Goal: Task Accomplishment & Management: Use online tool/utility

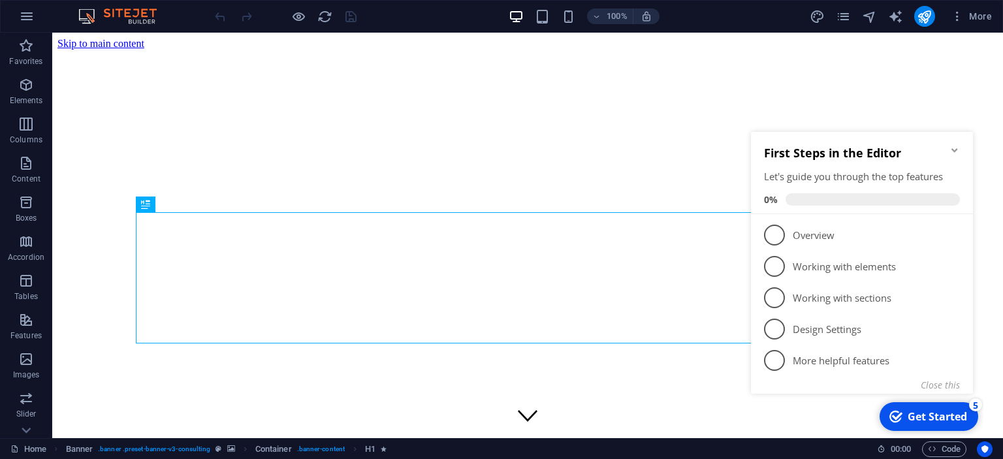
click at [953, 146] on icon "Minimize checklist" at bounding box center [954, 150] width 10 height 10
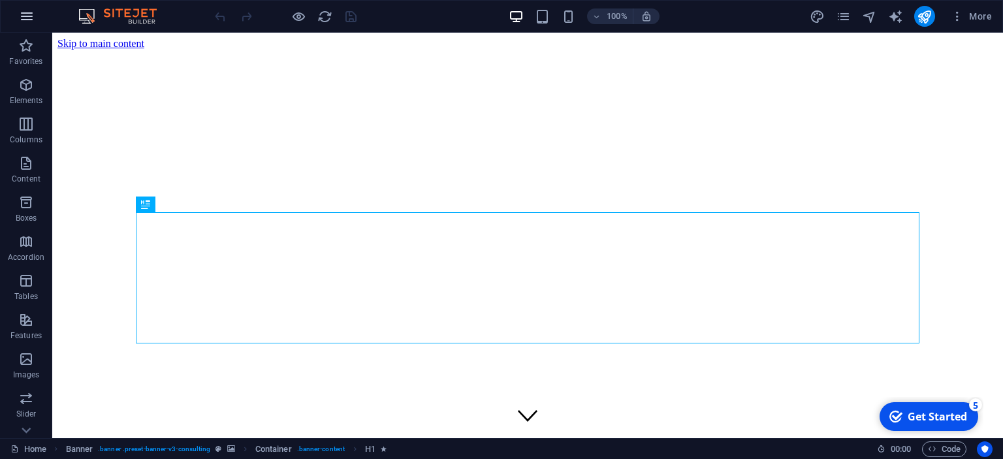
click at [25, 19] on icon "button" at bounding box center [27, 16] width 16 height 16
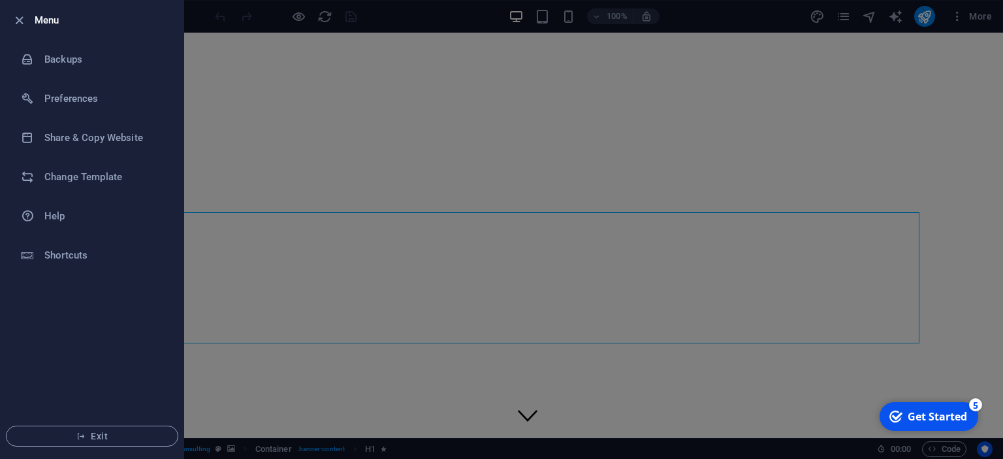
click at [224, 158] on div at bounding box center [501, 229] width 1003 height 459
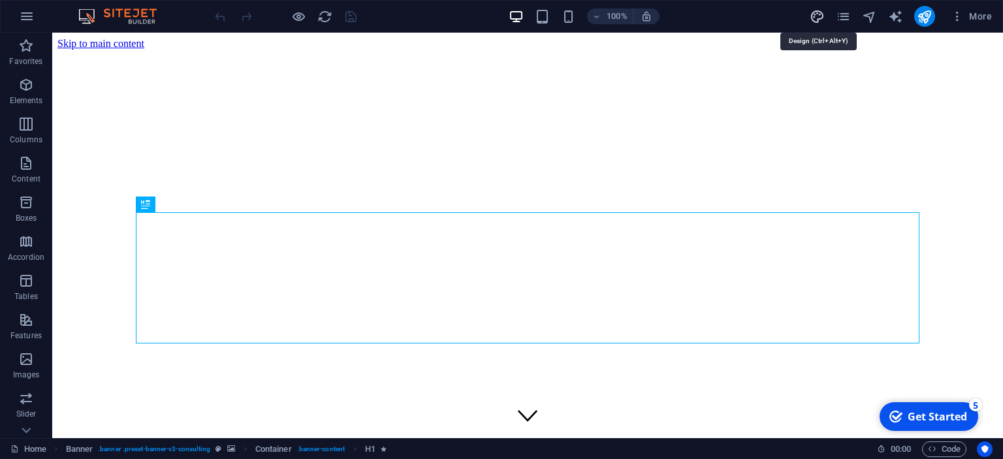
click at [819, 19] on icon "design" at bounding box center [816, 16] width 15 height 15
select select "px"
select select "400"
select select "px"
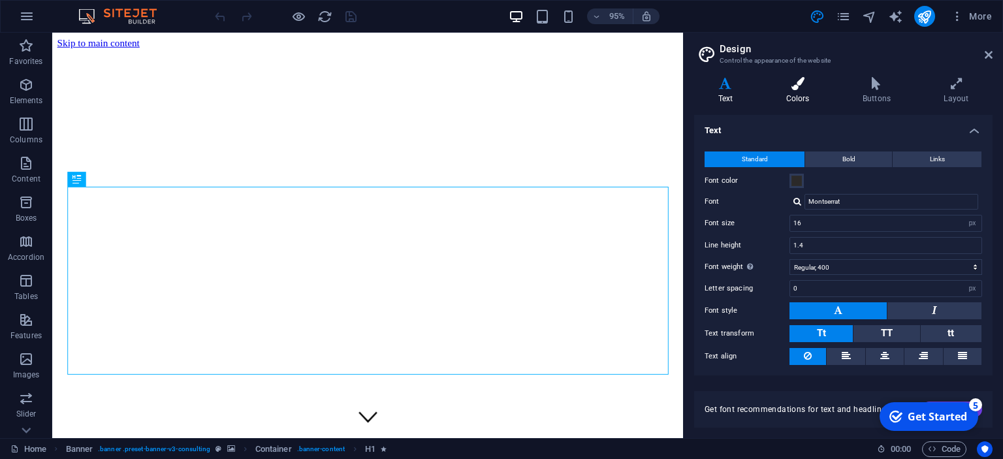
click at [792, 97] on h4 "Colors" at bounding box center [800, 90] width 76 height 27
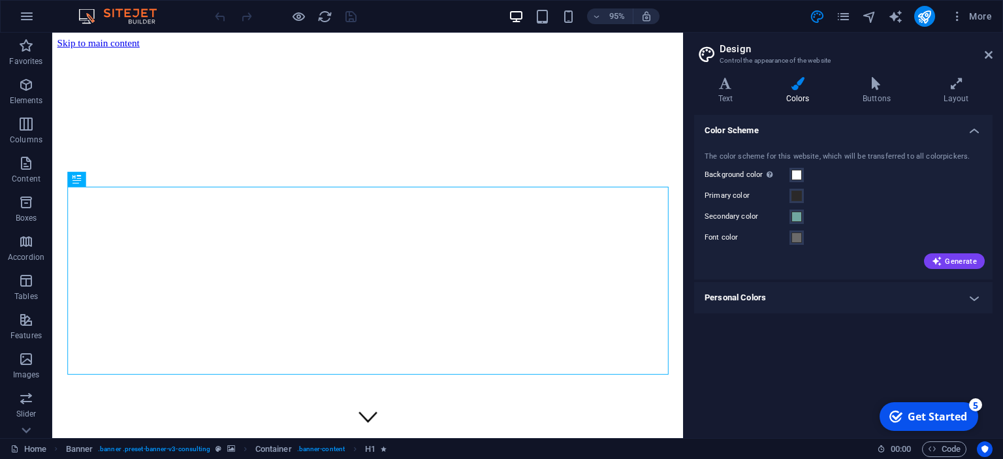
click at [975, 298] on h4 "Personal Colors" at bounding box center [843, 297] width 298 height 31
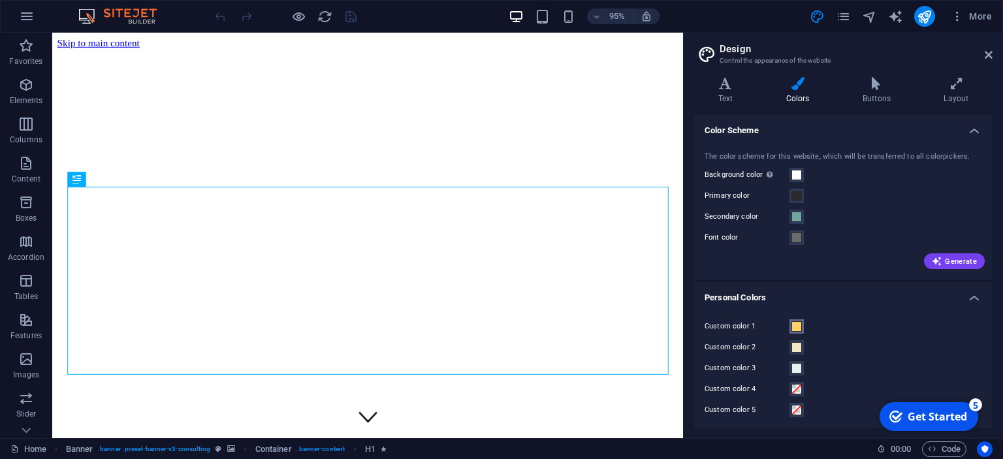
click at [798, 323] on span at bounding box center [796, 326] width 10 height 10
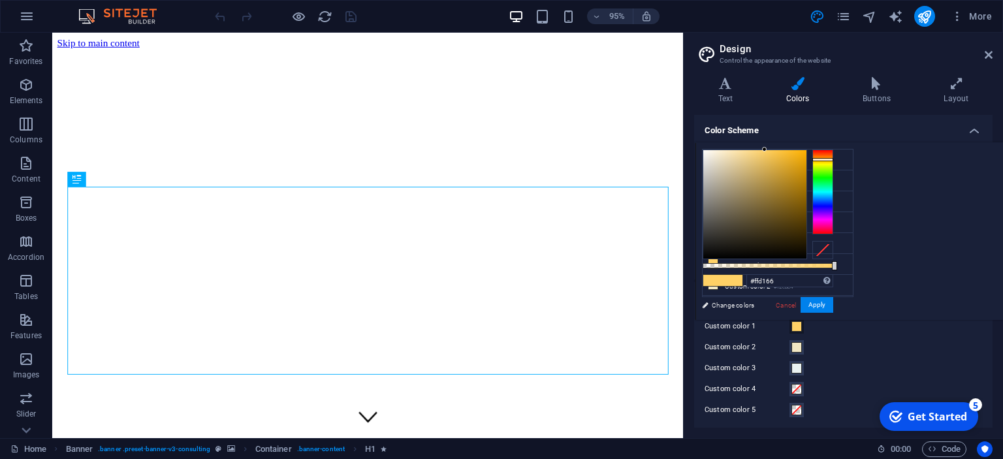
click at [867, 326] on div "Custom color 1" at bounding box center [842, 327] width 277 height 16
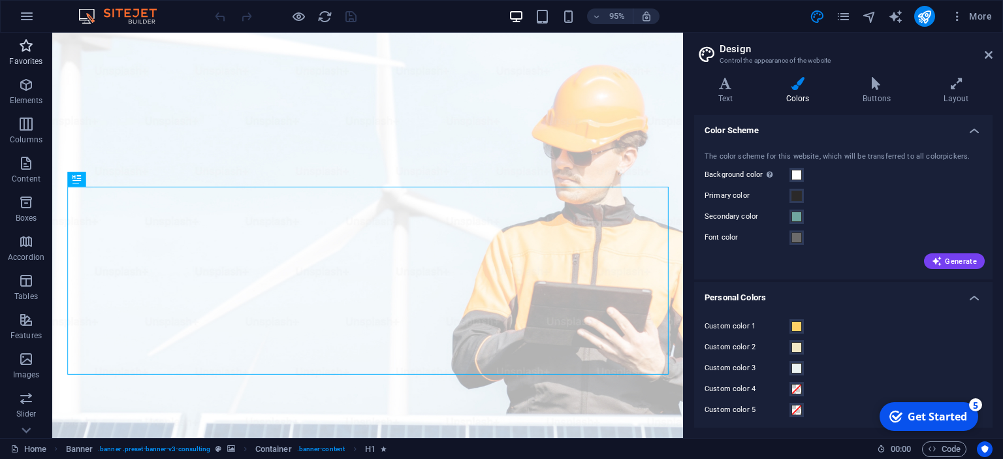
click at [20, 50] on icon "button" at bounding box center [26, 46] width 16 height 16
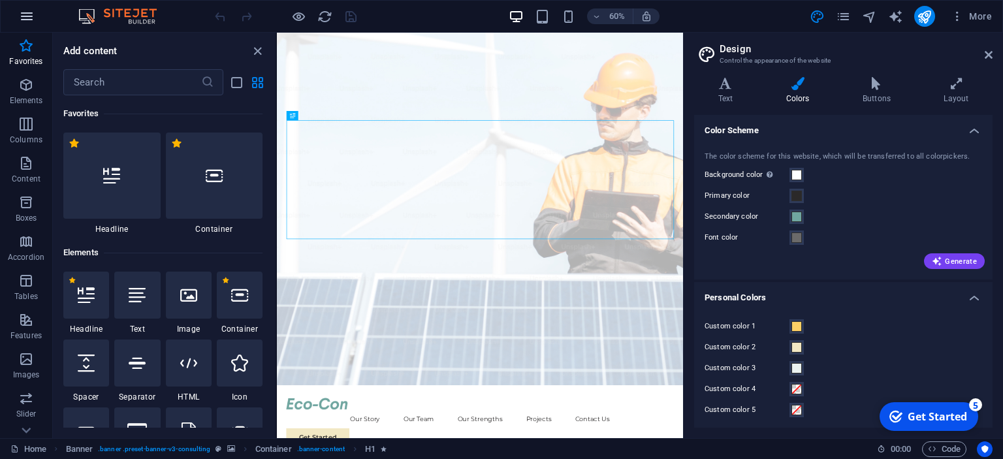
click at [27, 13] on icon "button" at bounding box center [27, 16] width 16 height 16
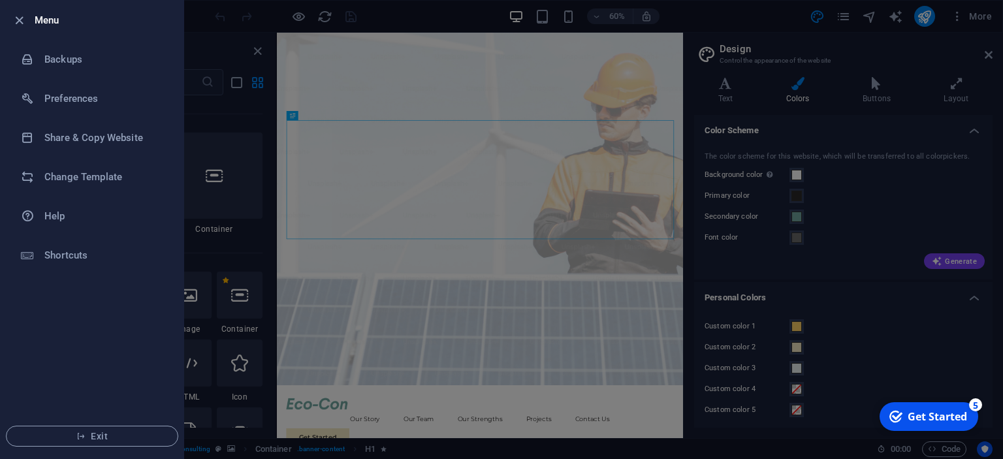
click at [116, 389] on ul "Menu Backups Preferences Share & Copy Website Change Template Help Shortcuts Ex…" at bounding box center [92, 230] width 183 height 458
click at [366, 345] on div at bounding box center [501, 229] width 1003 height 459
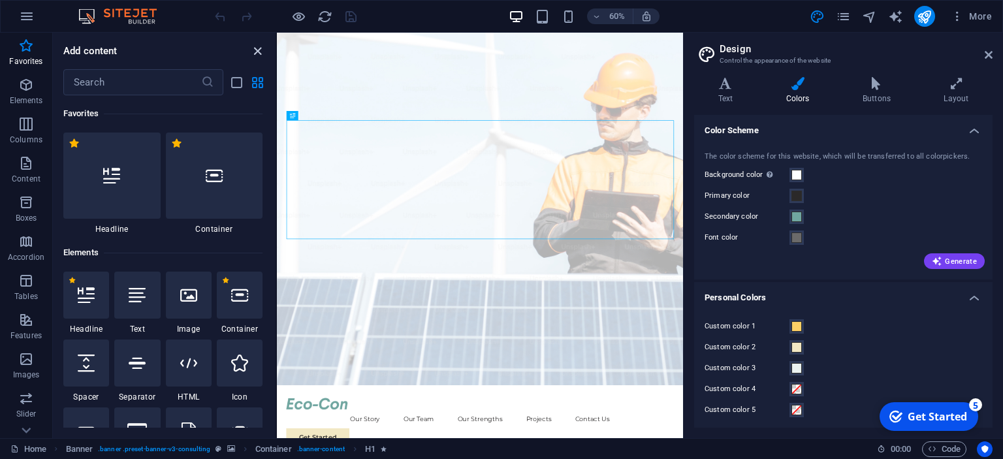
click at [255, 51] on icon "close panel" at bounding box center [257, 51] width 15 height 15
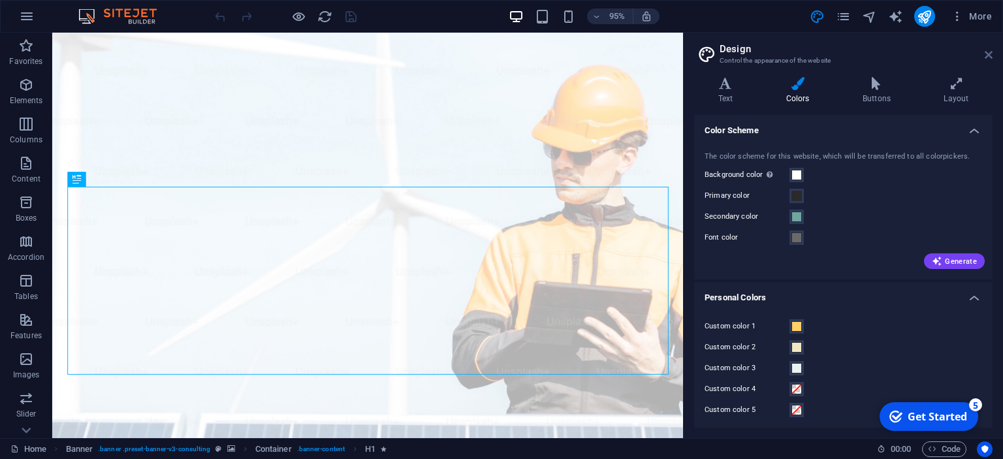
drag, startPoint x: 988, startPoint y: 53, endPoint x: 931, endPoint y: 13, distance: 69.9
click at [988, 53] on icon at bounding box center [988, 55] width 8 height 10
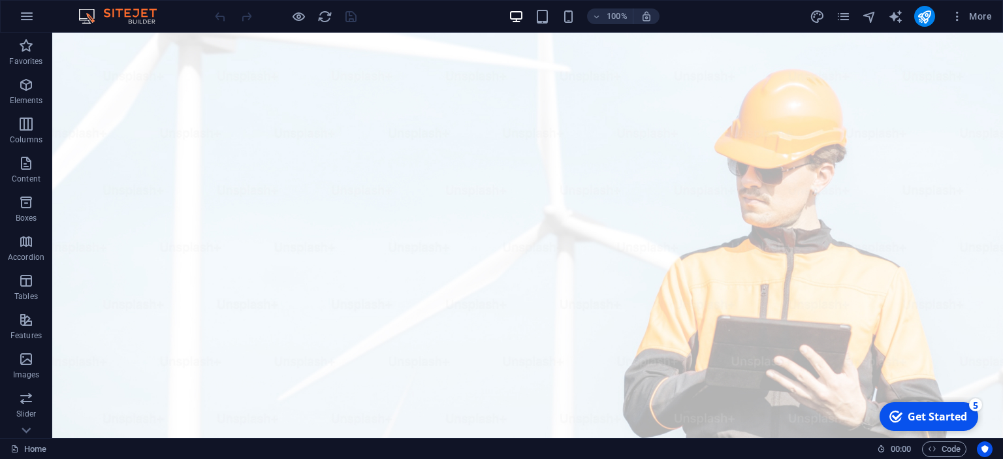
click at [127, 16] on img at bounding box center [124, 16] width 98 height 16
click at [842, 17] on icon "pages" at bounding box center [843, 16] width 15 height 15
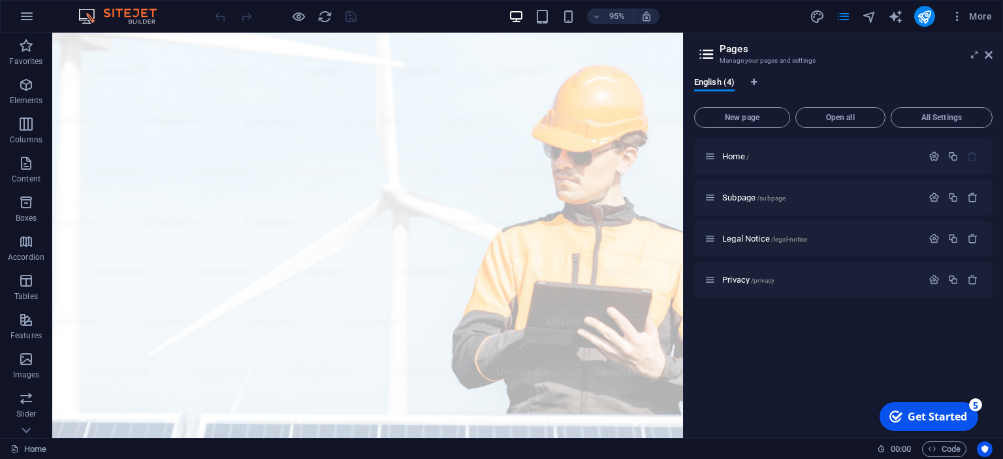
click at [826, 77] on div "English (4) New page Open all All Settings Home / Subpage /subpage Legal Notice…" at bounding box center [842, 252] width 319 height 371
click at [798, 18] on div "95% More" at bounding box center [604, 16] width 785 height 21
click at [971, 18] on span "More" at bounding box center [970, 16] width 41 height 13
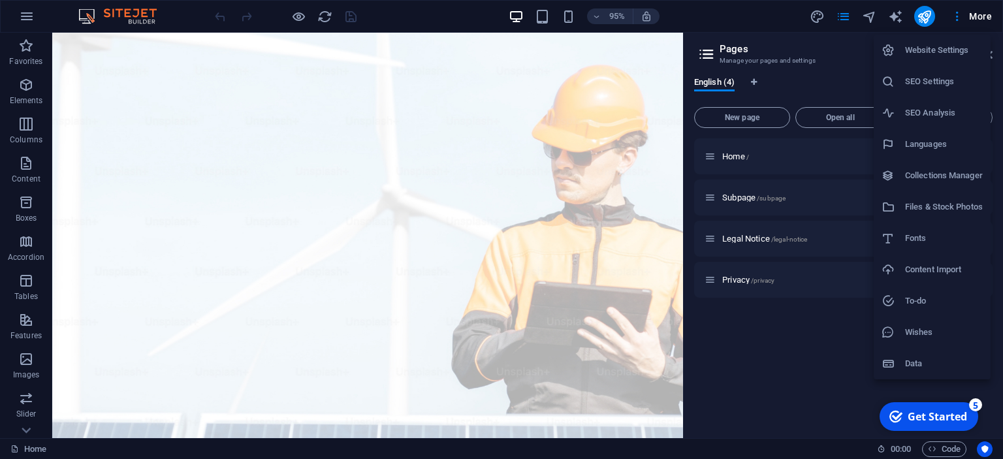
click at [860, 49] on div at bounding box center [501, 229] width 1003 height 459
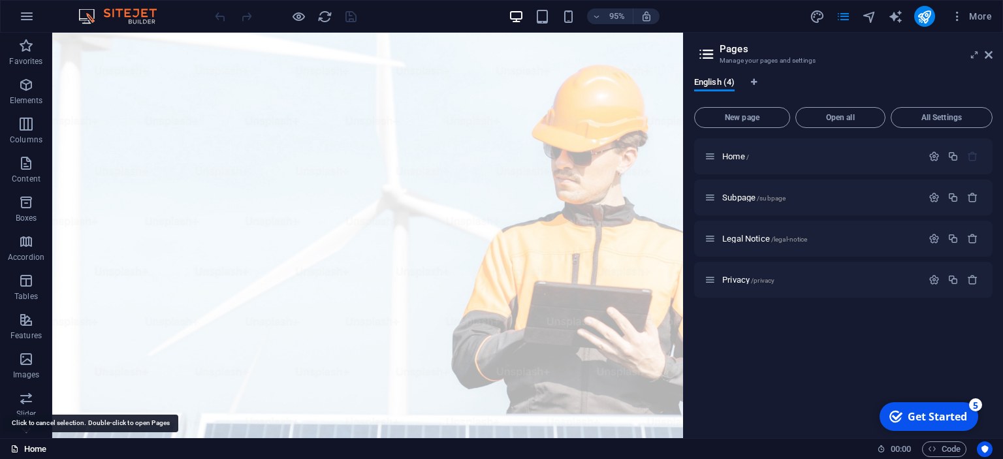
click at [21, 448] on link "Home" at bounding box center [28, 449] width 36 height 16
click at [14, 450] on icon at bounding box center [14, 449] width 8 height 8
click at [27, 176] on p "Content" at bounding box center [26, 179] width 29 height 10
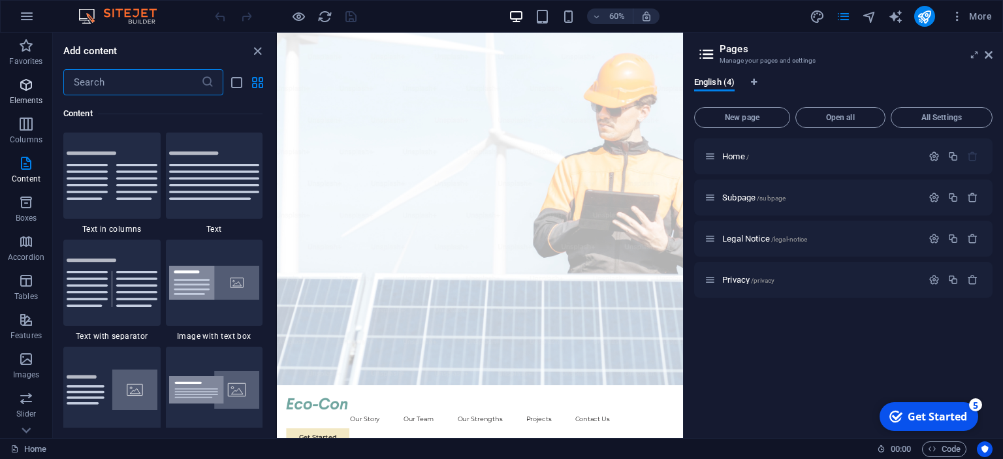
click at [27, 86] on icon "button" at bounding box center [26, 85] width 16 height 16
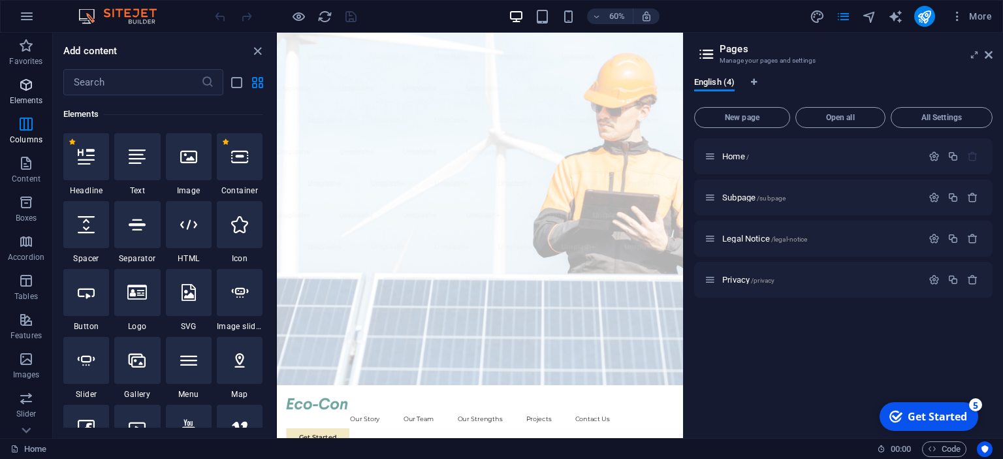
scroll to position [138, 0]
click at [255, 46] on icon "close panel" at bounding box center [257, 51] width 15 height 15
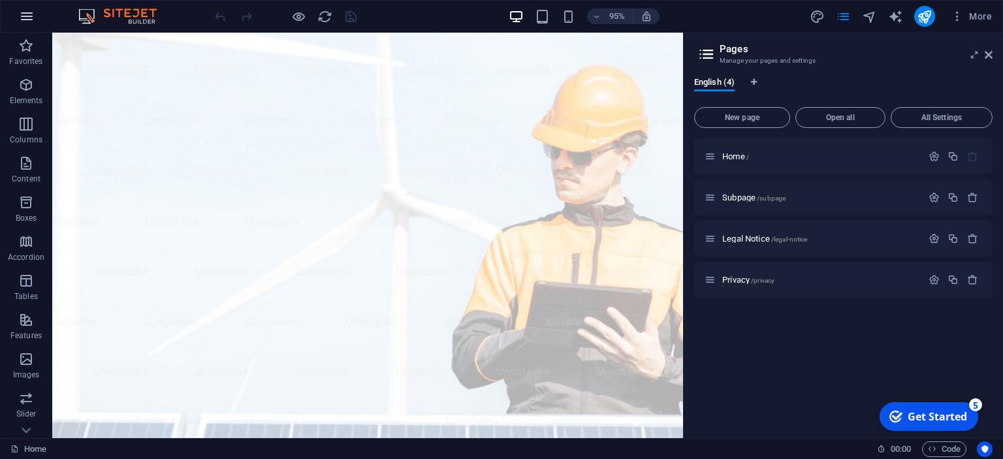
click at [25, 12] on icon "button" at bounding box center [27, 16] width 16 height 16
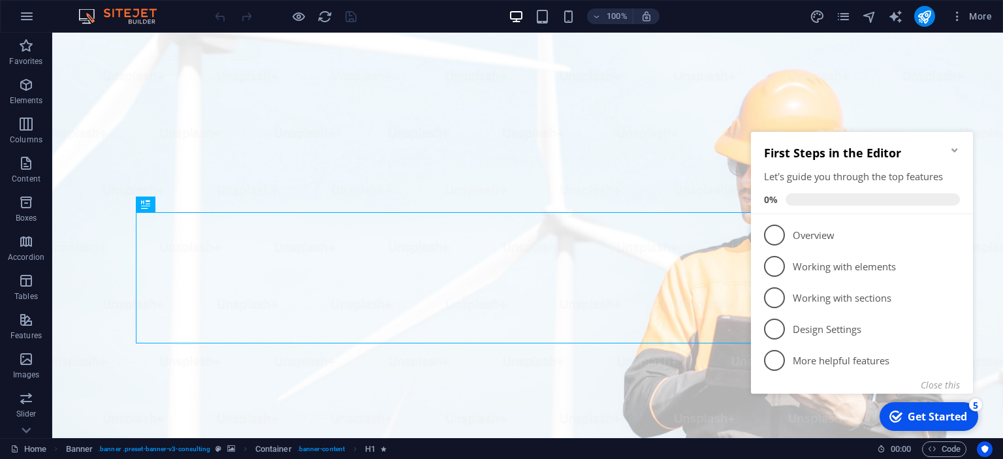
click at [955, 146] on icon "Minimize checklist" at bounding box center [954, 150] width 10 height 10
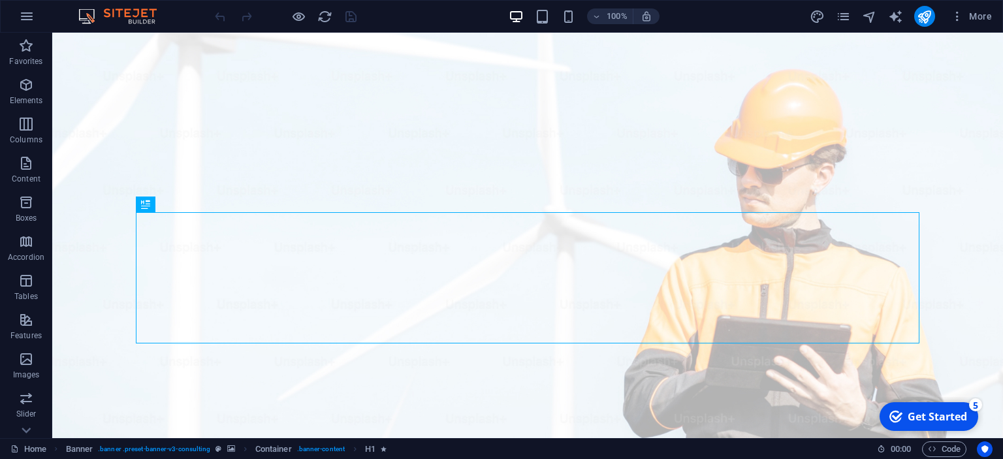
click at [121, 12] on img at bounding box center [124, 16] width 98 height 16
click at [969, 19] on span "More" at bounding box center [970, 16] width 41 height 13
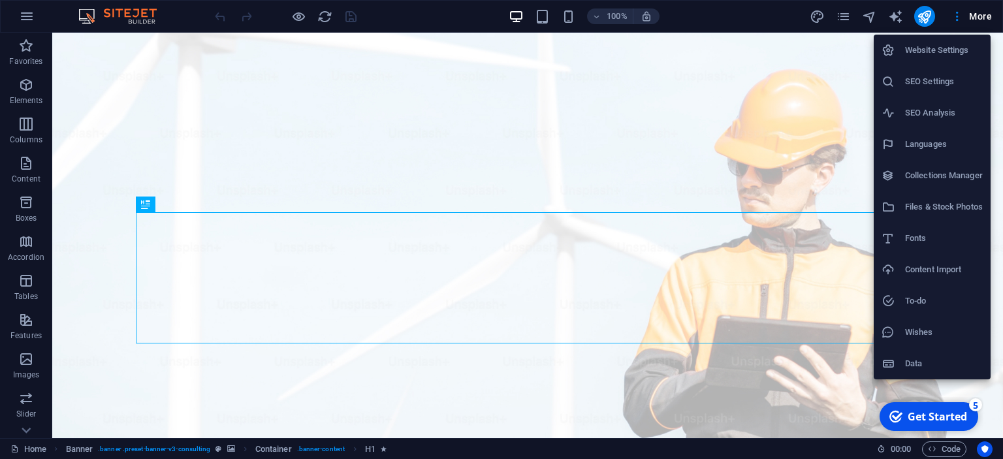
click at [958, 55] on h6 "Website Settings" at bounding box center [944, 50] width 78 height 16
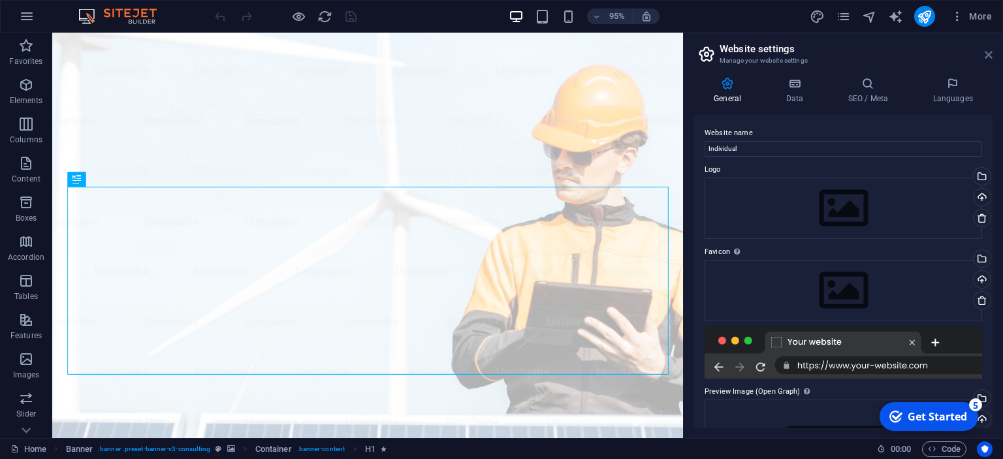
click at [985, 54] on icon at bounding box center [988, 55] width 8 height 10
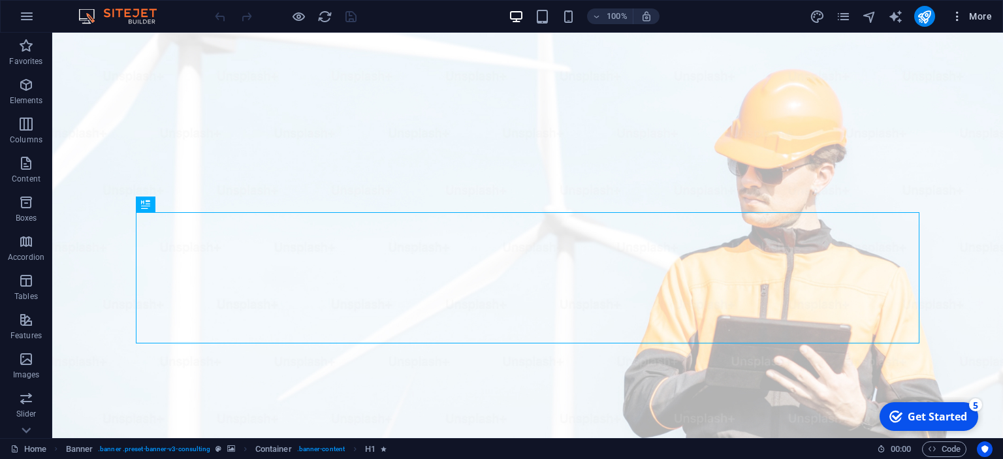
click at [977, 20] on span "More" at bounding box center [970, 16] width 41 height 13
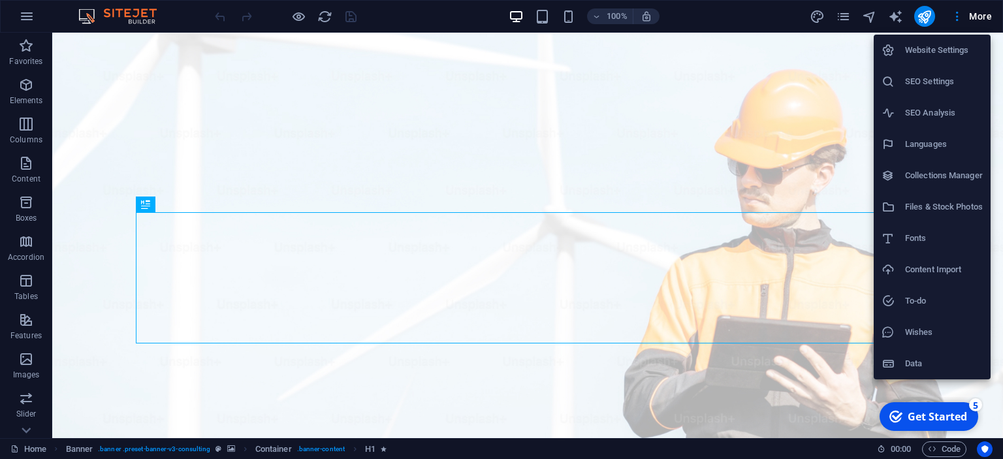
click at [409, 127] on div at bounding box center [501, 229] width 1003 height 459
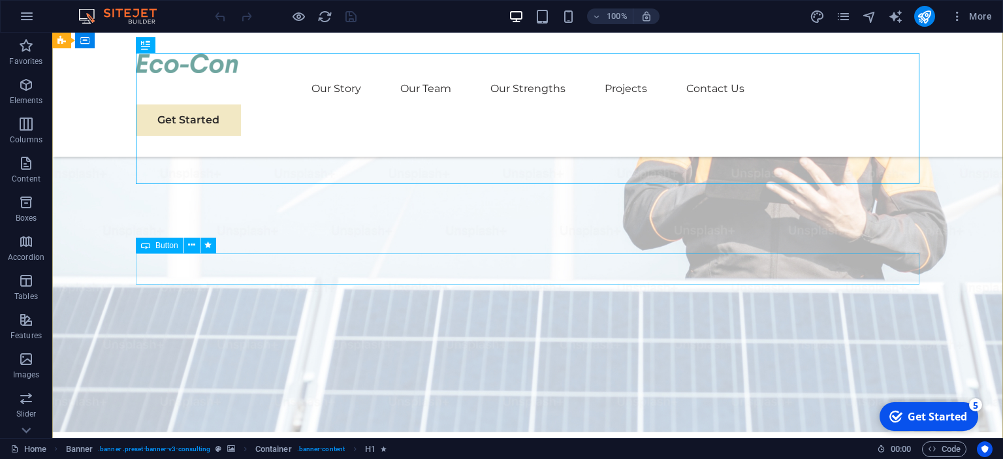
scroll to position [275, 0]
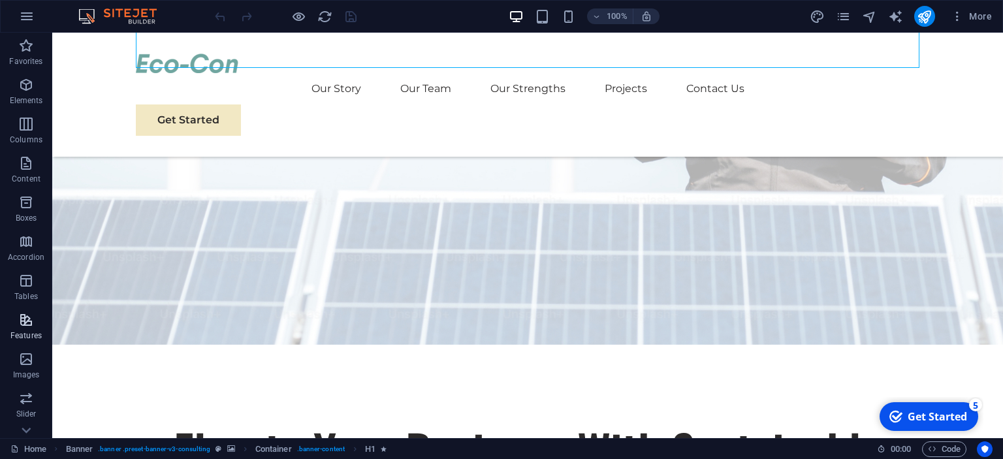
click at [20, 324] on icon "button" at bounding box center [26, 320] width 16 height 16
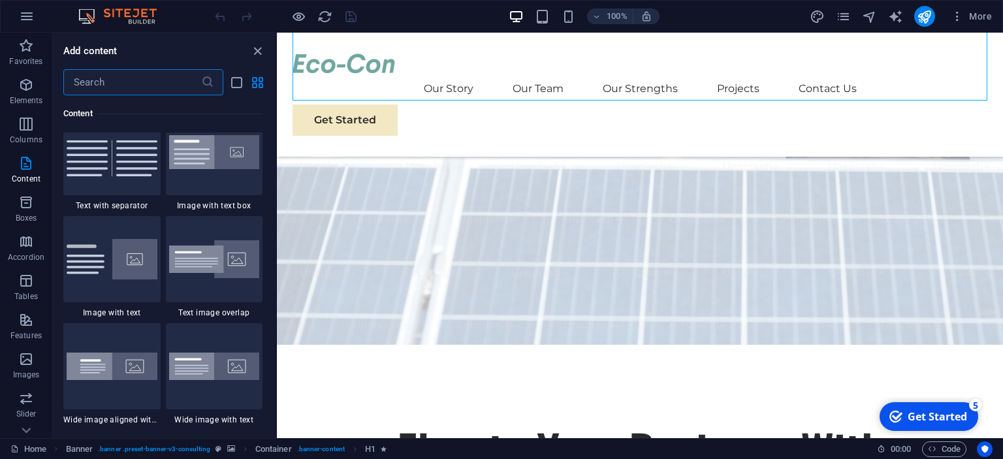
scroll to position [2410, 0]
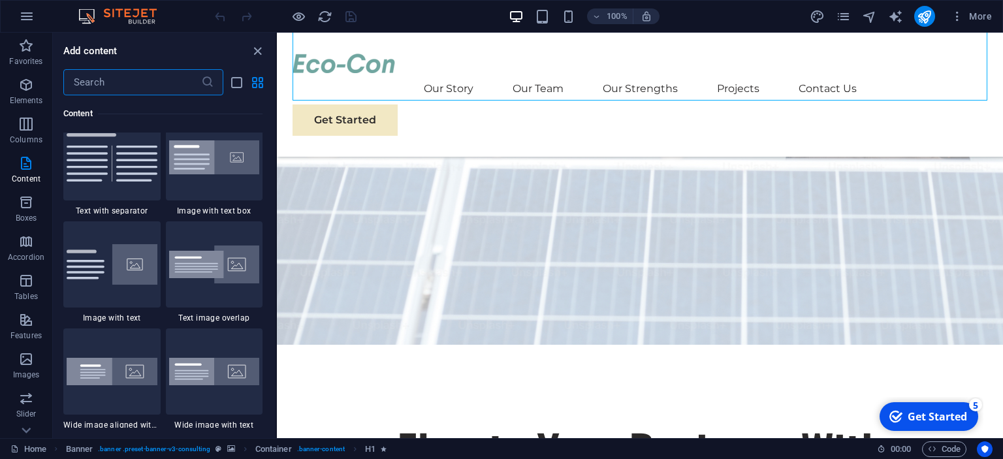
click at [105, 82] on input "text" at bounding box center [132, 82] width 138 height 26
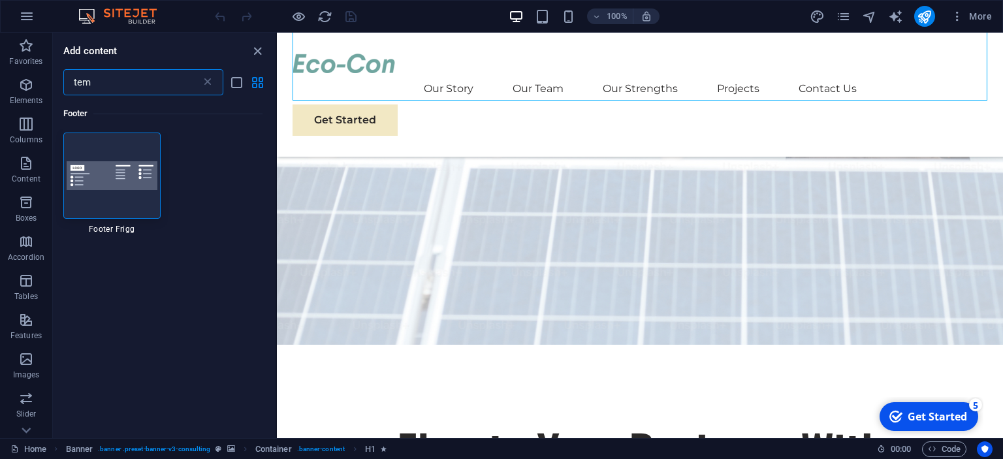
scroll to position [0, 0]
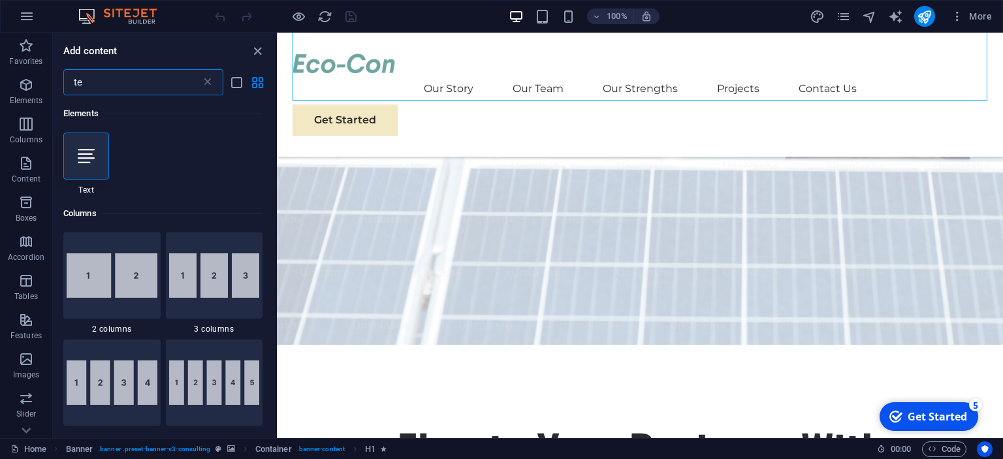
type input "t"
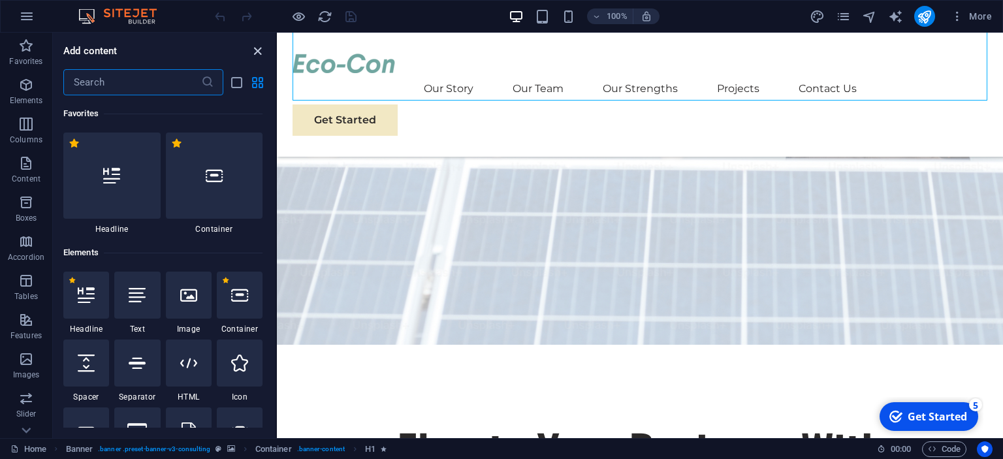
click at [260, 52] on icon "close panel" at bounding box center [257, 51] width 15 height 15
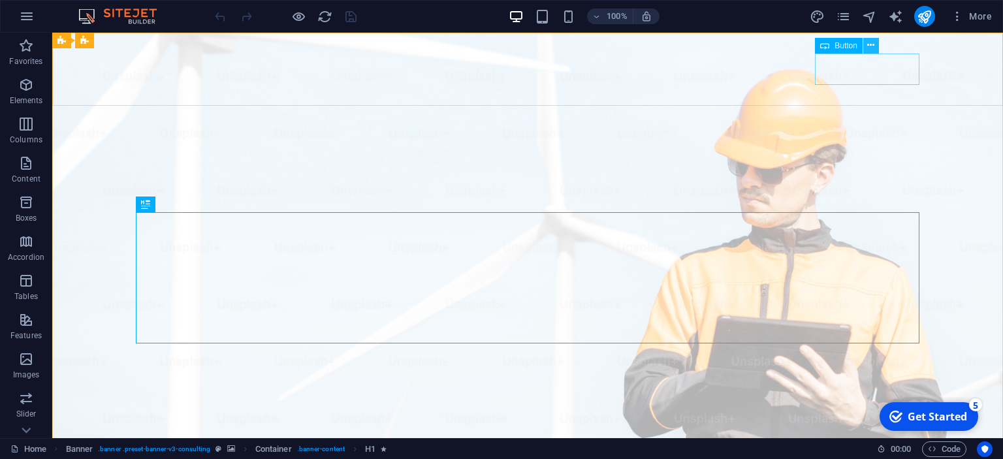
click at [870, 47] on icon at bounding box center [870, 46] width 7 height 14
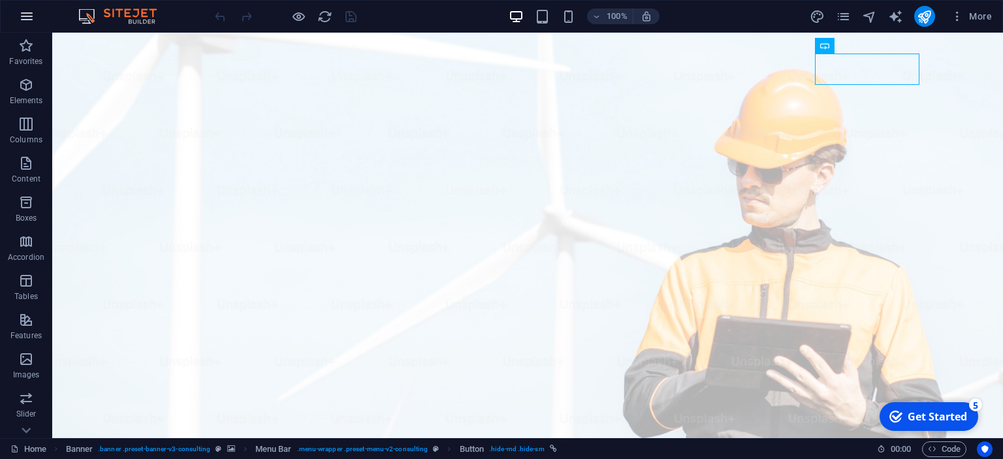
click at [29, 17] on icon "button" at bounding box center [27, 16] width 16 height 16
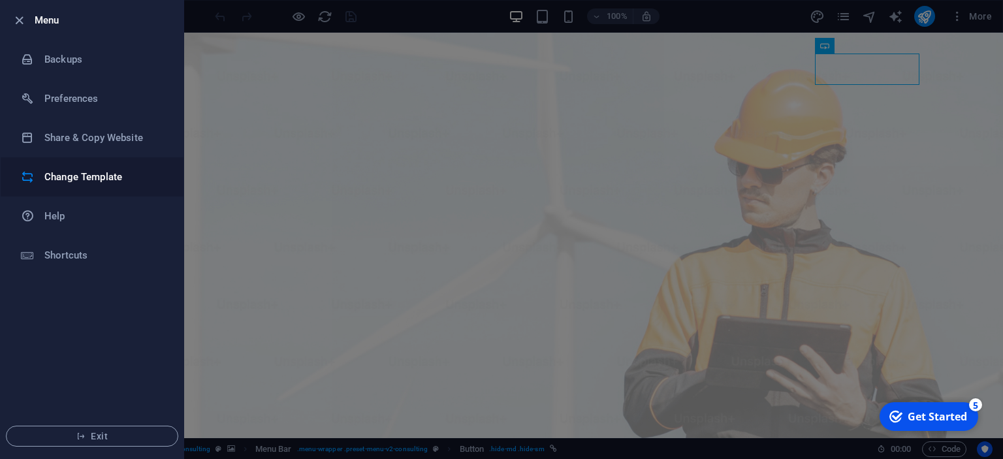
click at [76, 180] on h6 "Change Template" at bounding box center [104, 177] width 121 height 16
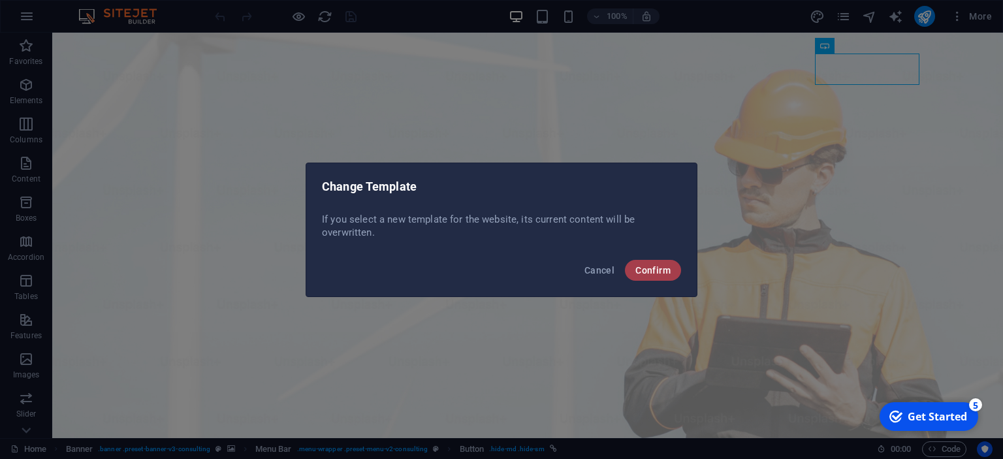
click at [649, 268] on span "Confirm" at bounding box center [652, 270] width 35 height 10
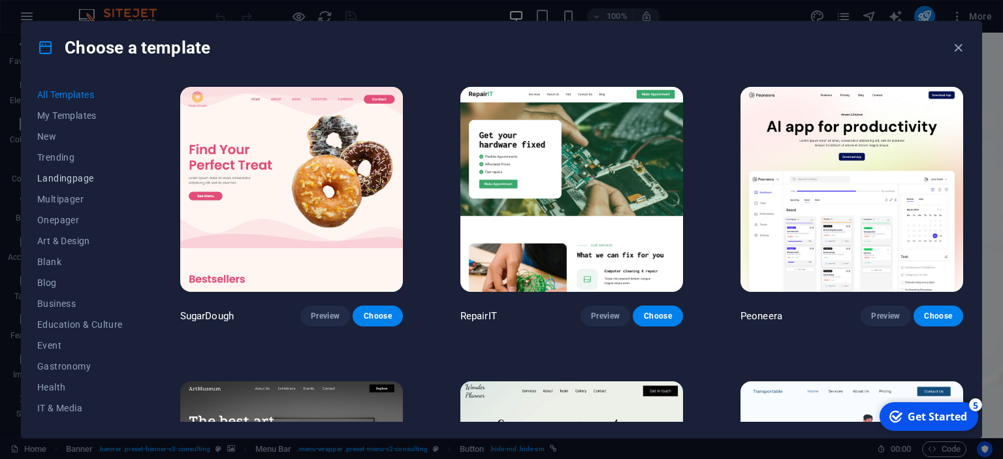
click at [64, 176] on span "Landingpage" at bounding box center [80, 178] width 86 height 10
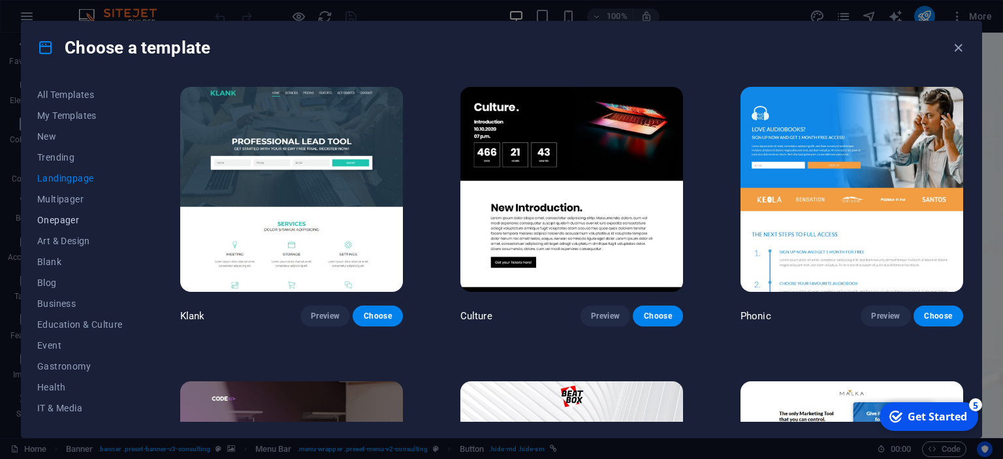
click at [67, 222] on span "Onepager" at bounding box center [80, 220] width 86 height 10
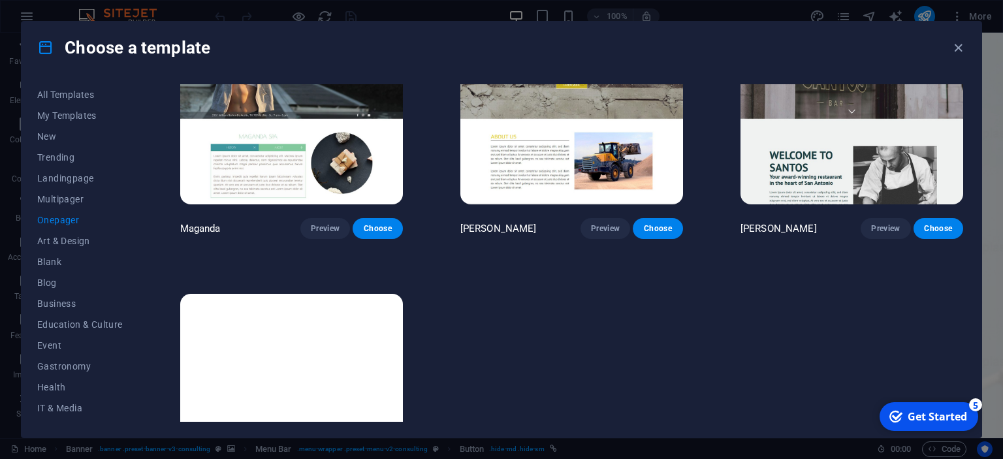
scroll to position [6450, 0]
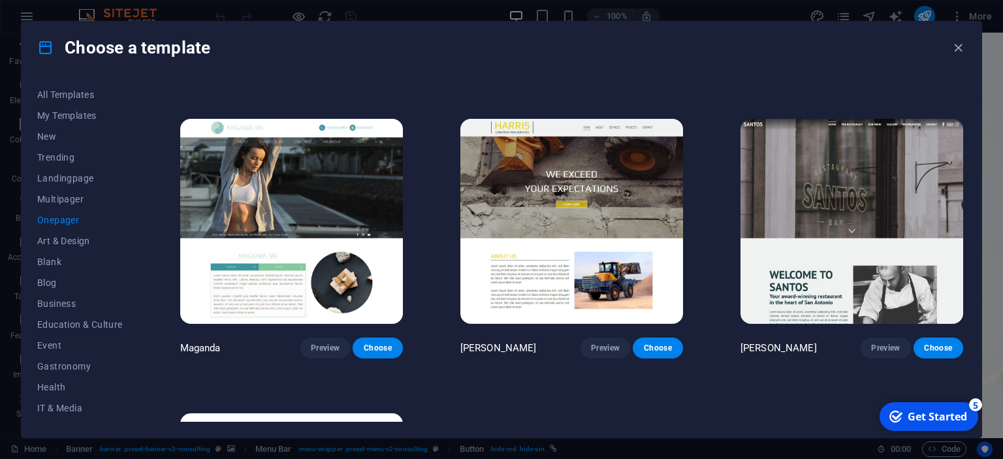
click at [591, 215] on img at bounding box center [571, 221] width 223 height 205
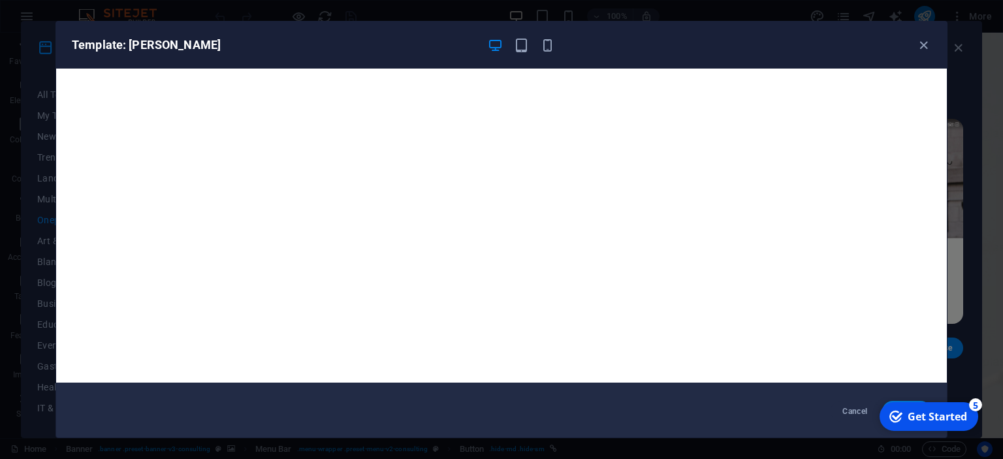
scroll to position [0, 0]
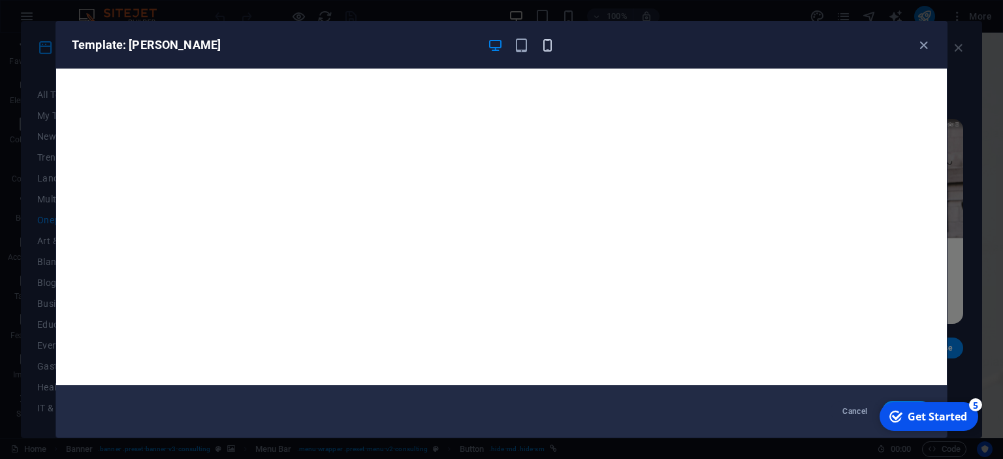
click at [550, 46] on icon "button" at bounding box center [547, 45] width 15 height 15
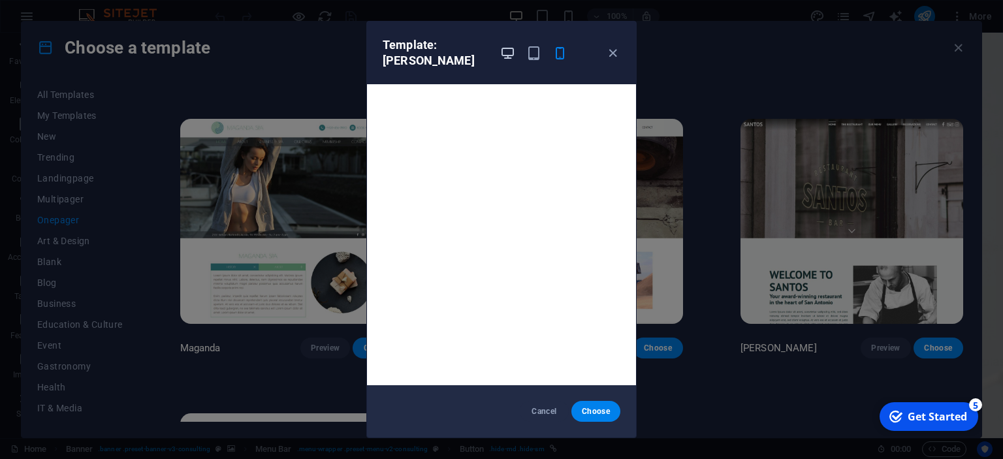
click at [504, 46] on icon "button" at bounding box center [507, 53] width 15 height 15
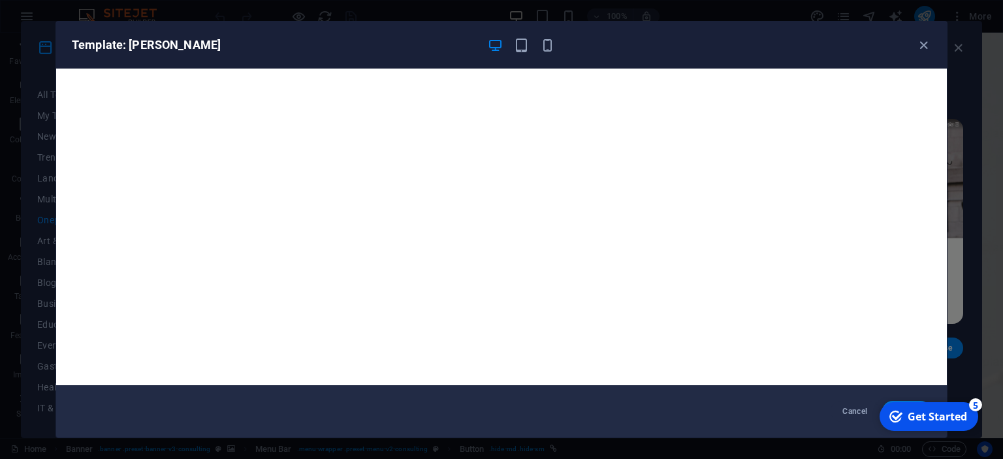
drag, startPoint x: 265, startPoint y: 41, endPoint x: 286, endPoint y: 17, distance: 31.9
click at [285, 21] on div "Template: [PERSON_NAME] Cancel Choose" at bounding box center [501, 229] width 892 height 417
click at [909, 415] on div "Get Started" at bounding box center [936, 416] width 59 height 14
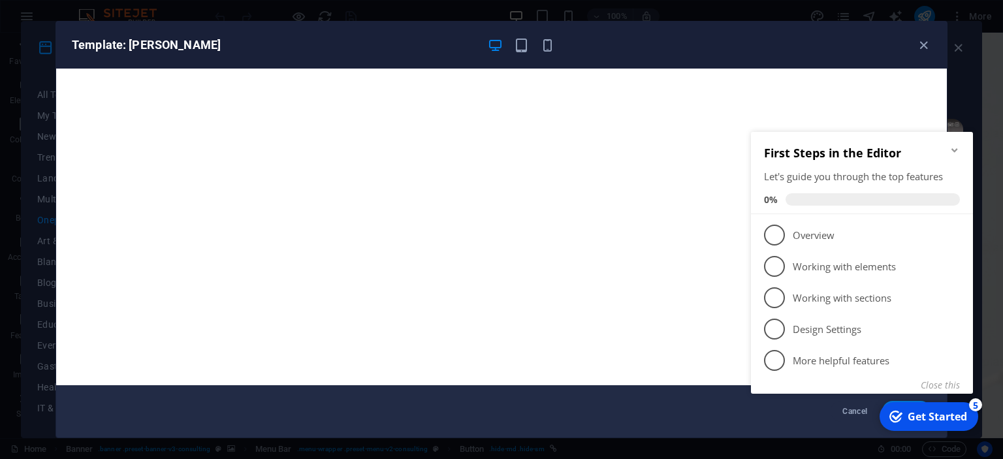
click at [954, 150] on icon "Minimize checklist" at bounding box center [954, 150] width 6 height 4
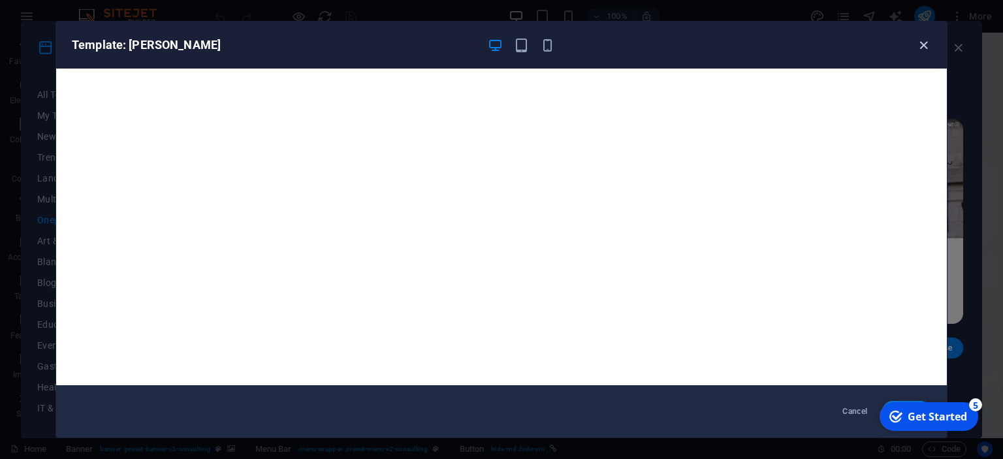
click at [921, 48] on icon "button" at bounding box center [923, 45] width 15 height 15
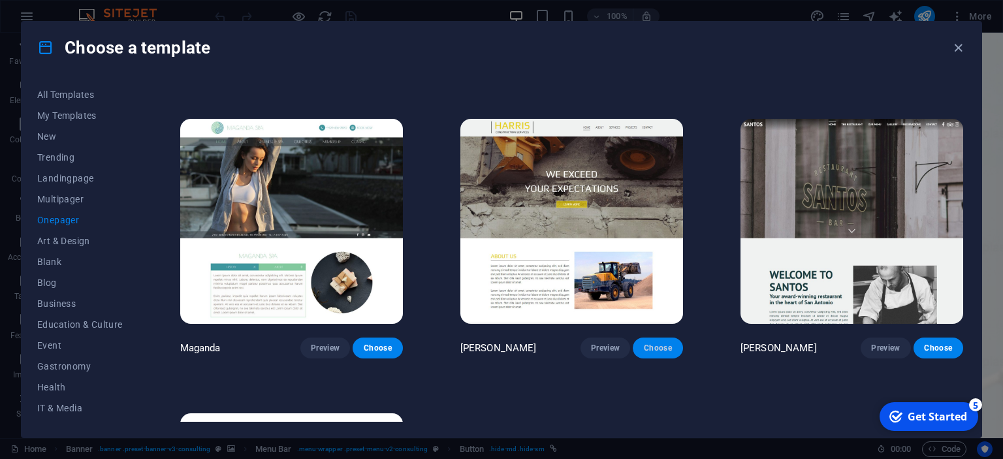
click at [654, 351] on span "Choose" at bounding box center [657, 348] width 29 height 10
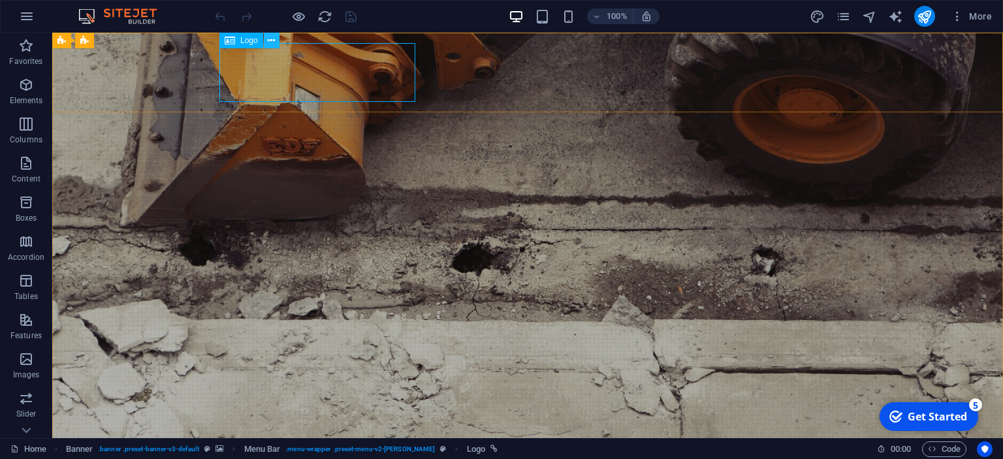
click at [270, 42] on icon at bounding box center [271, 41] width 7 height 14
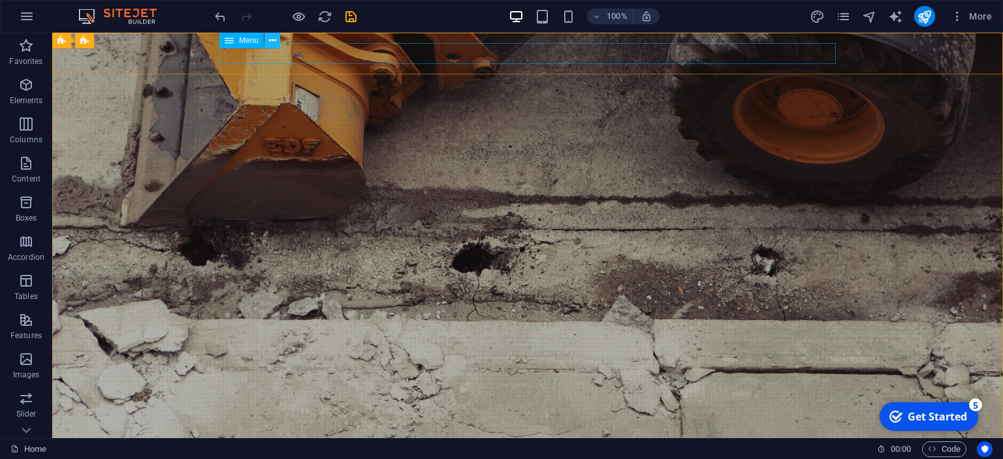
click at [275, 39] on icon at bounding box center [272, 41] width 7 height 14
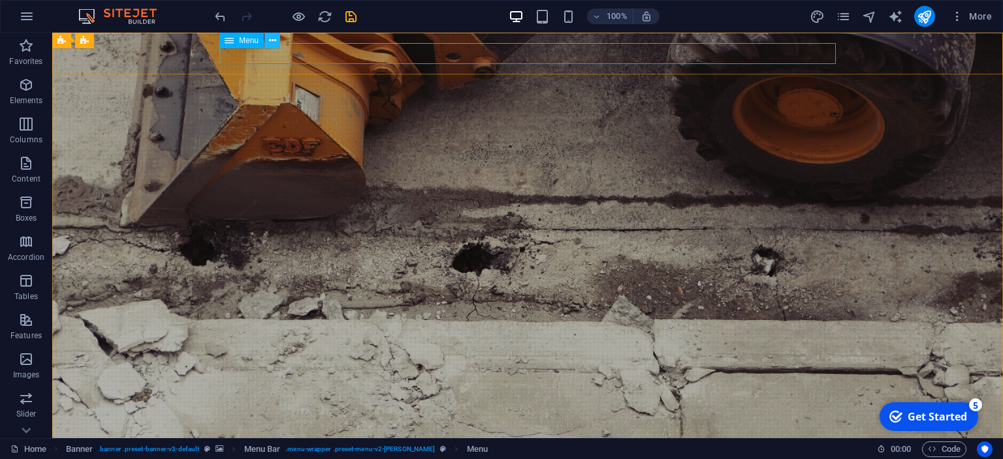
click at [273, 43] on icon at bounding box center [272, 41] width 7 height 14
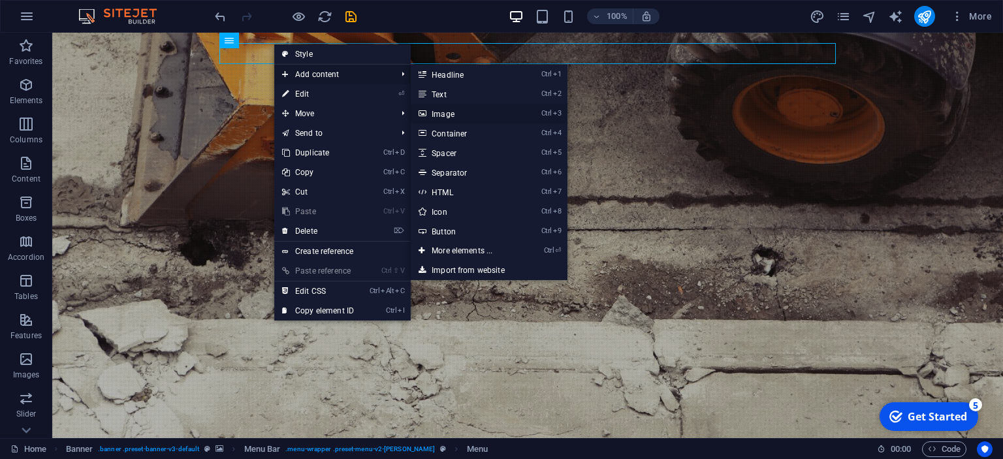
click at [448, 114] on link "Ctrl 3 Image" at bounding box center [465, 114] width 108 height 20
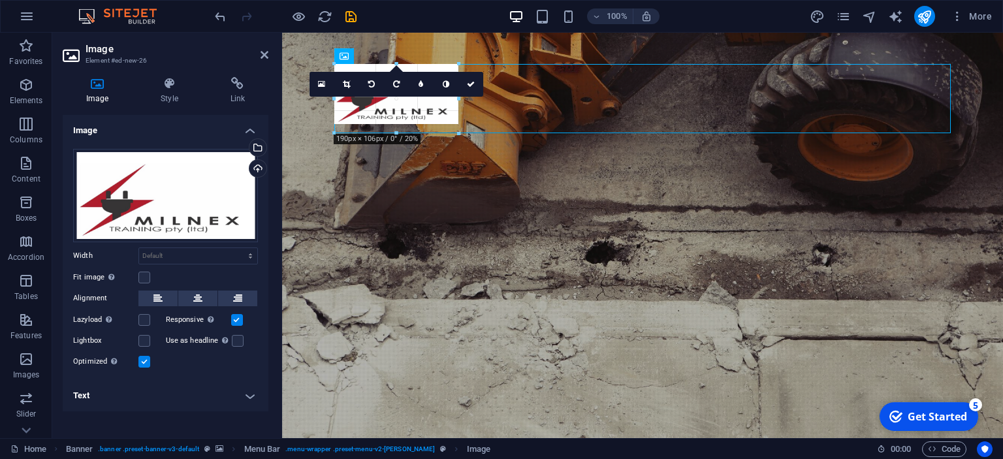
drag, startPoint x: 333, startPoint y: 150, endPoint x: 234, endPoint y: 124, distance: 102.0
click at [518, 157] on div "H1 Banner Container Banner Menu Bar Logo Spacer Button Menu Bar Menu Image 180 …" at bounding box center [642, 235] width 721 height 405
type input "190"
select select "px"
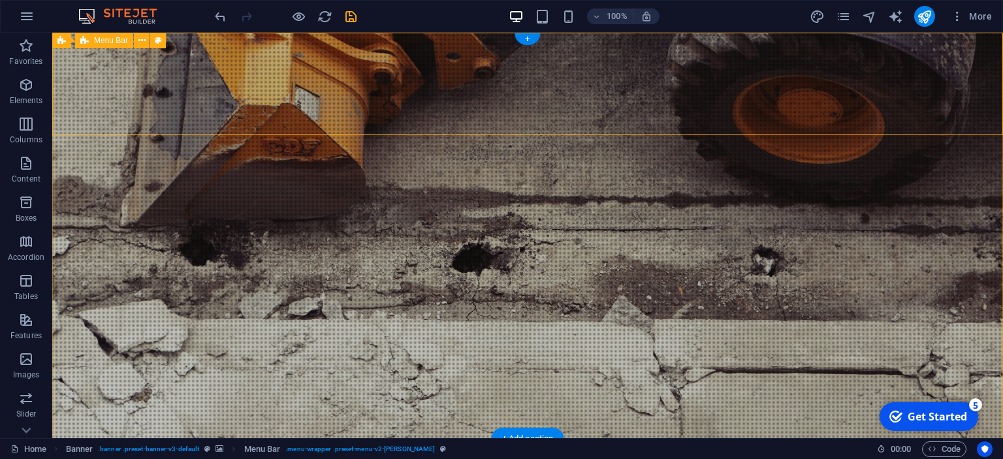
click at [159, 43] on icon at bounding box center [158, 41] width 7 height 14
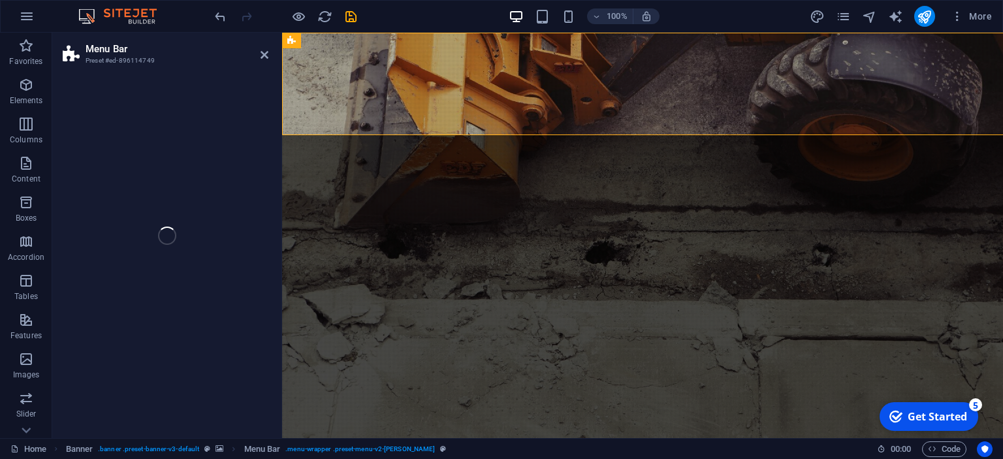
select select "rem"
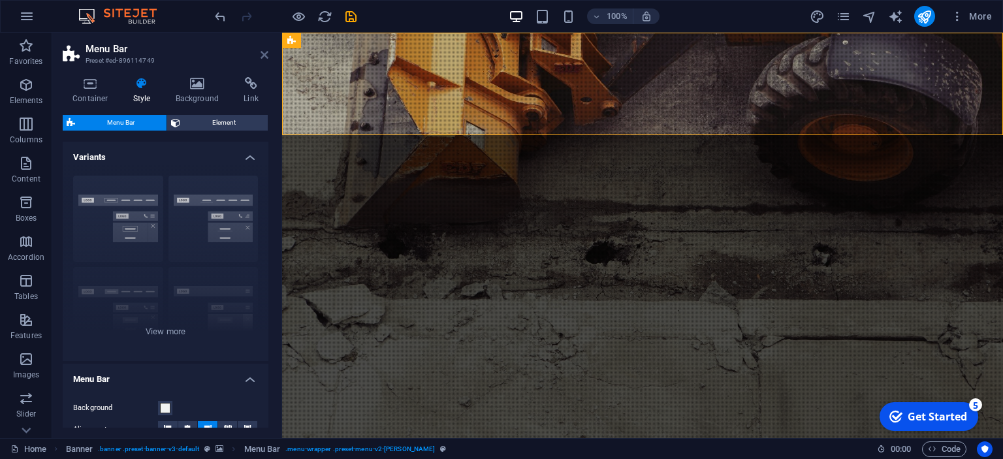
click at [264, 56] on icon at bounding box center [264, 55] width 8 height 10
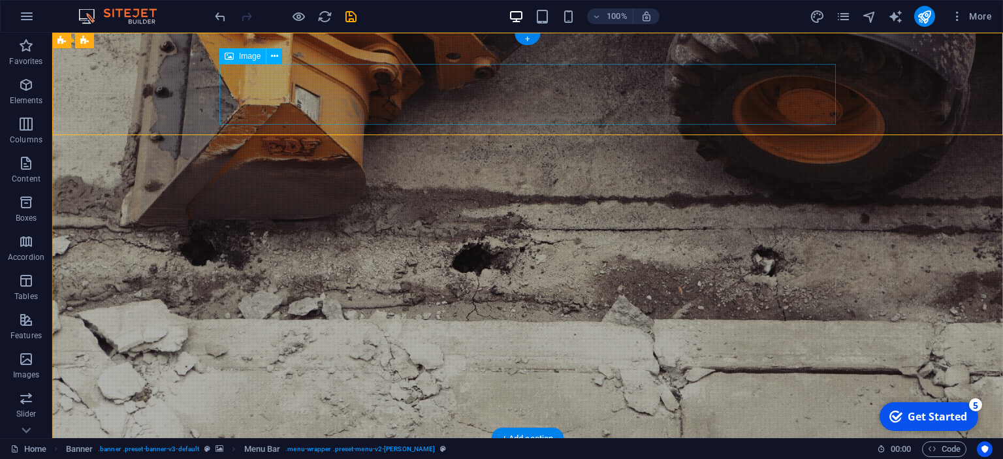
drag, startPoint x: 835, startPoint y: 66, endPoint x: 853, endPoint y: 67, distance: 18.3
drag, startPoint x: 831, startPoint y: 98, endPoint x: 846, endPoint y: 99, distance: 15.0
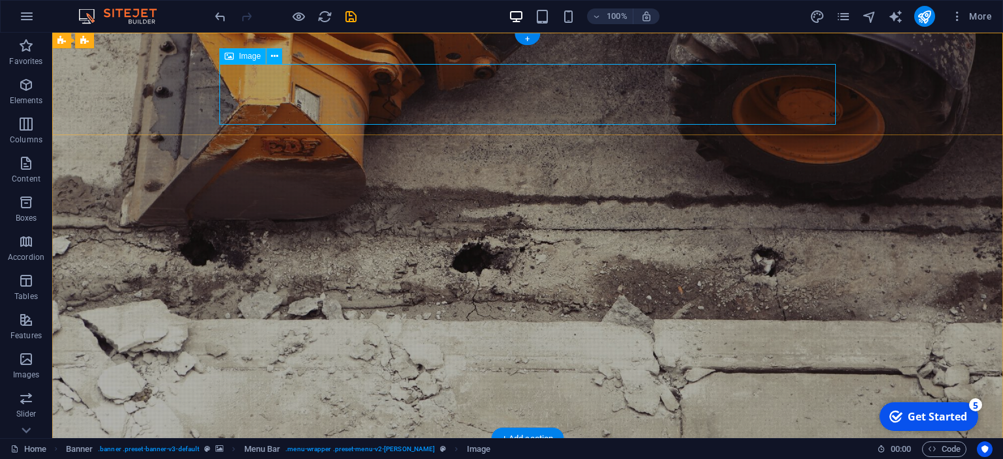
click at [275, 54] on icon at bounding box center [274, 57] width 7 height 14
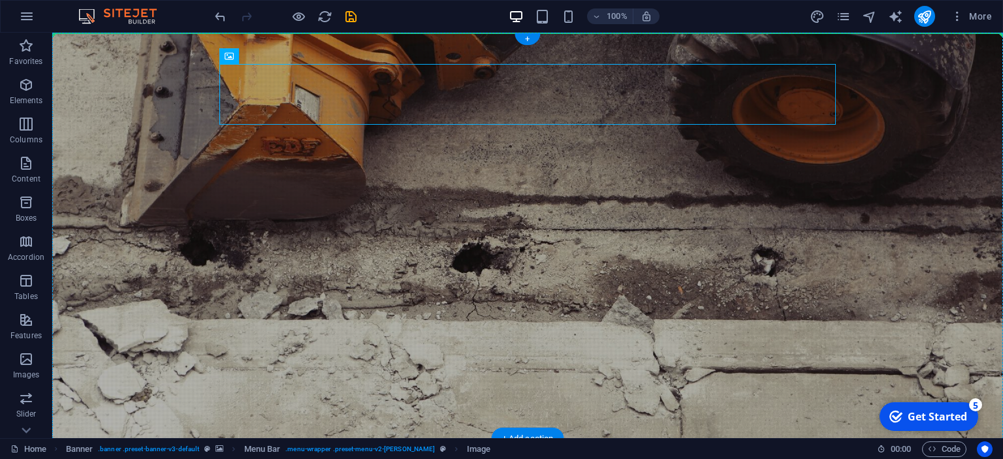
drag, startPoint x: 284, startPoint y: 93, endPoint x: 213, endPoint y: 61, distance: 77.8
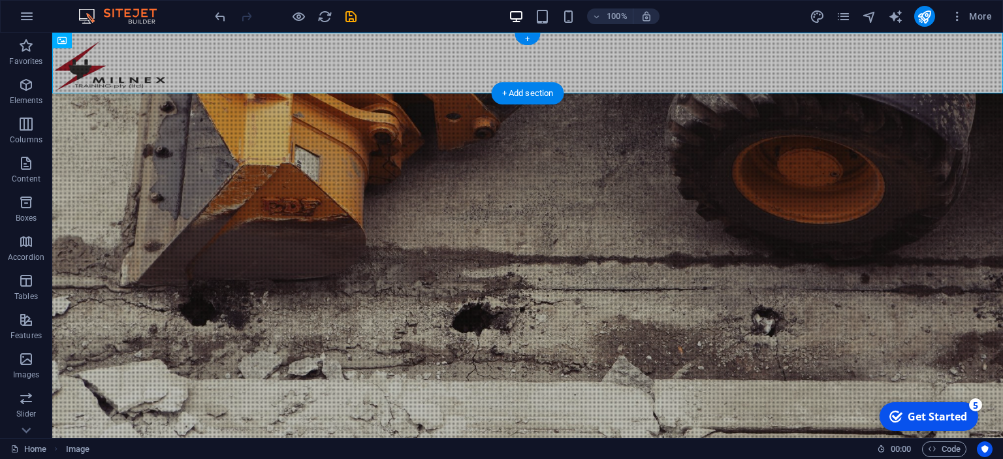
drag, startPoint x: 132, startPoint y: 71, endPoint x: 82, endPoint y: 63, distance: 50.2
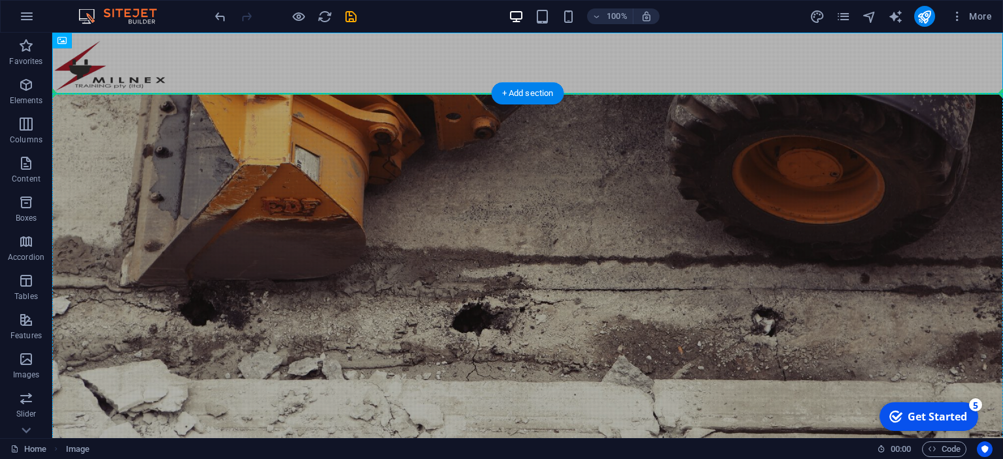
drag, startPoint x: 124, startPoint y: 72, endPoint x: 72, endPoint y: 111, distance: 64.9
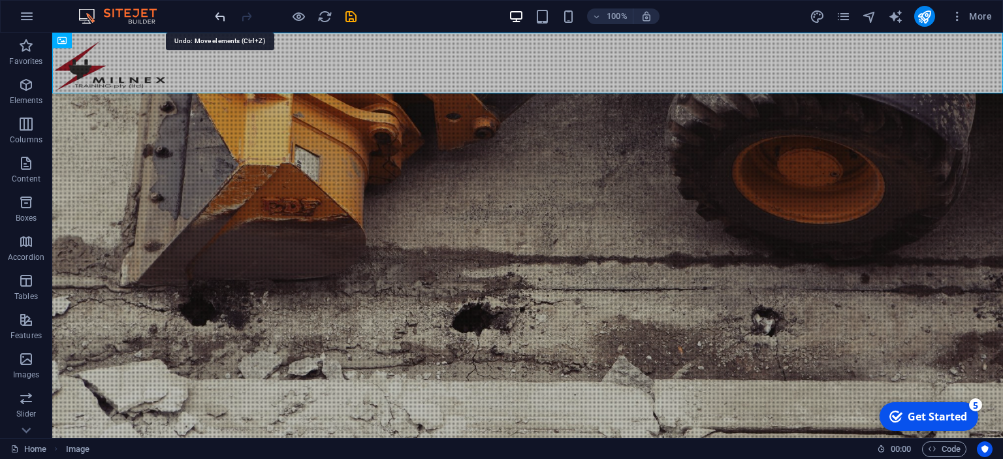
click at [217, 16] on icon "undo" at bounding box center [220, 16] width 15 height 15
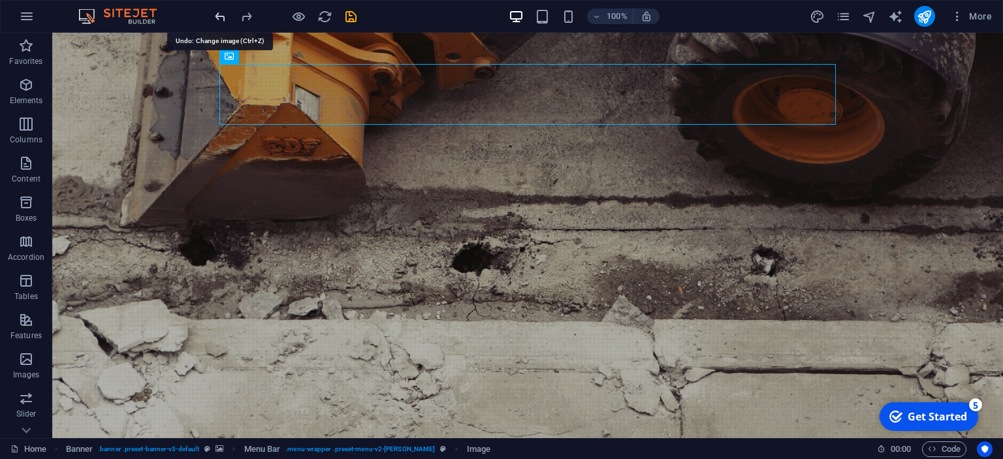
click at [217, 16] on icon "undo" at bounding box center [220, 16] width 15 height 15
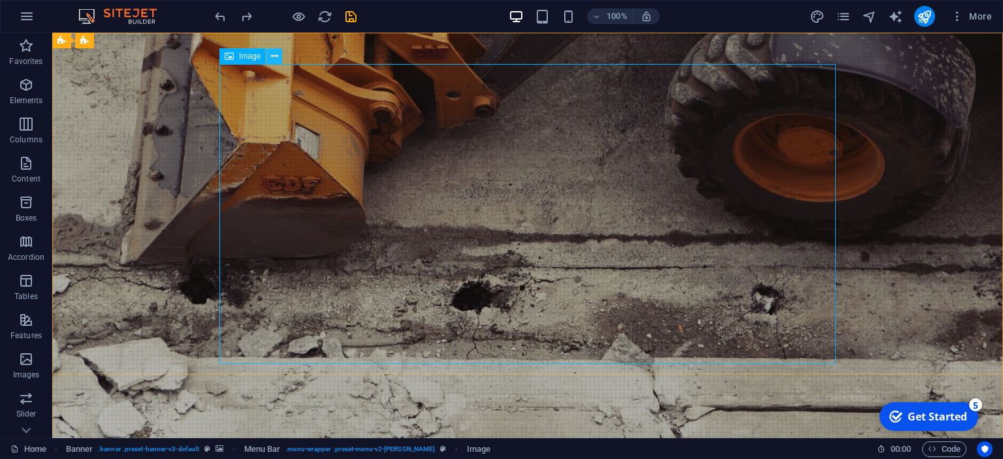
click at [274, 59] on icon at bounding box center [274, 57] width 7 height 14
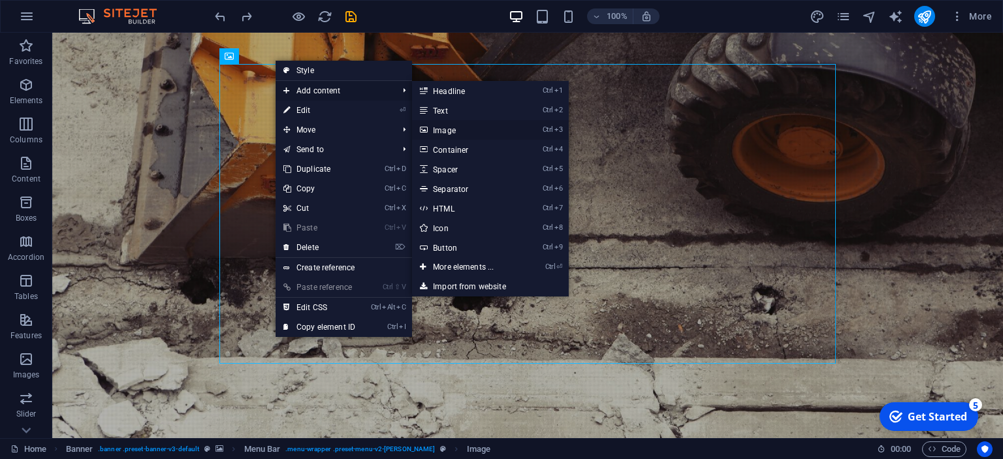
click at [449, 129] on link "Ctrl 3 Image" at bounding box center [466, 130] width 108 height 20
